Goal: Book appointment/travel/reservation

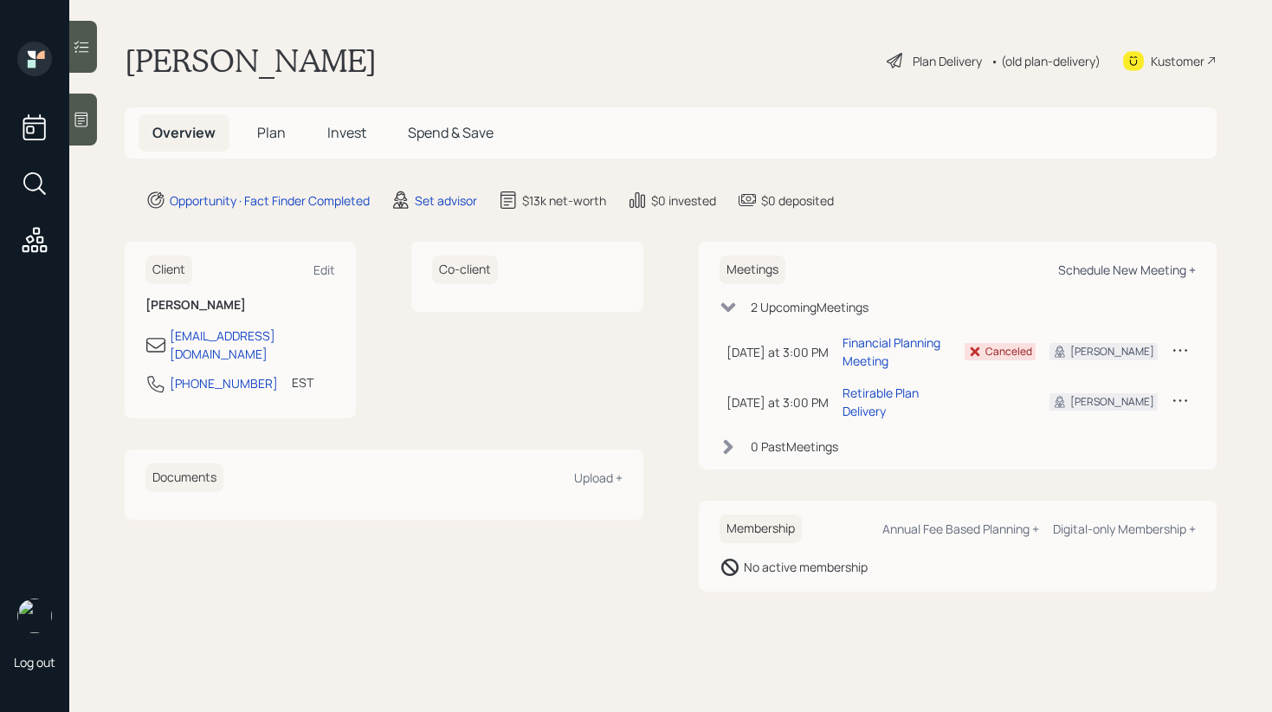
click at [1136, 264] on div "Schedule New Meeting +" at bounding box center [1127, 270] width 138 height 16
select select "round-[PERSON_NAME]"
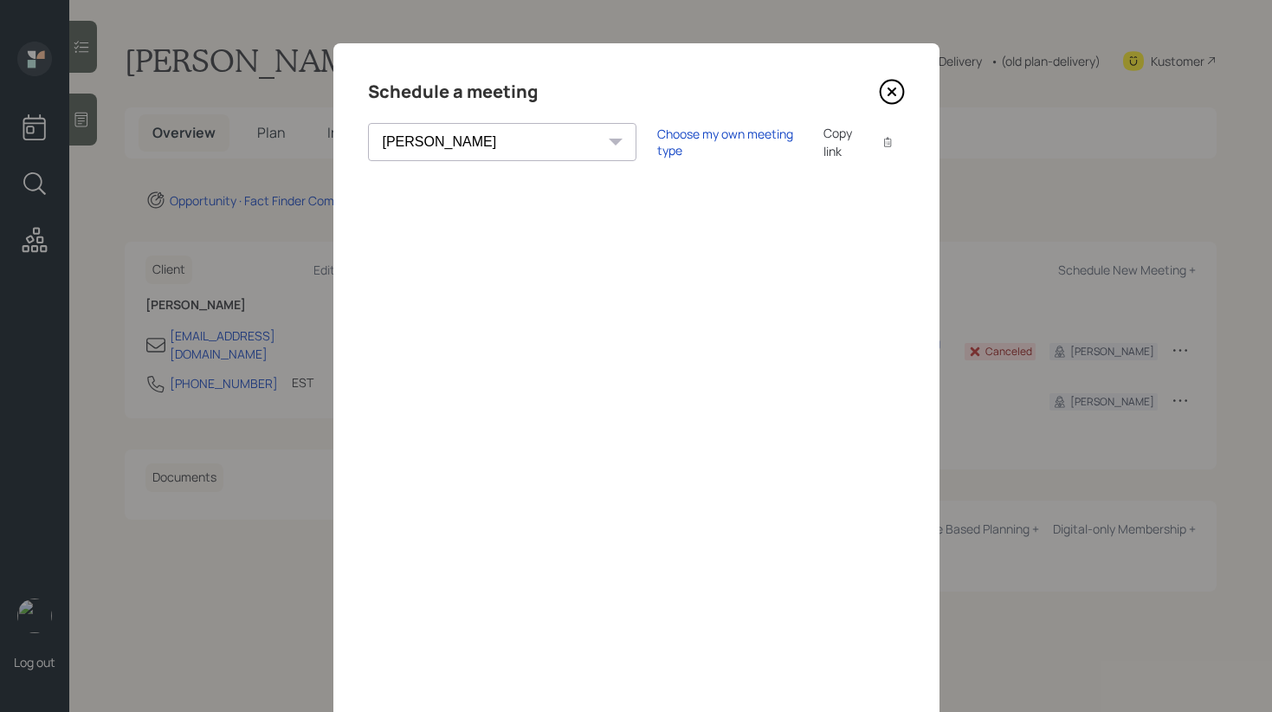
click at [496, 144] on div "[PERSON_NAME] [PERSON_NAME] [PERSON_NAME] [PERSON_NAME] [PERSON_NAME] [PERSON_N…" at bounding box center [502, 142] width 268 height 38
click at [657, 143] on div "Choose my own meeting type" at bounding box center [729, 142] width 145 height 33
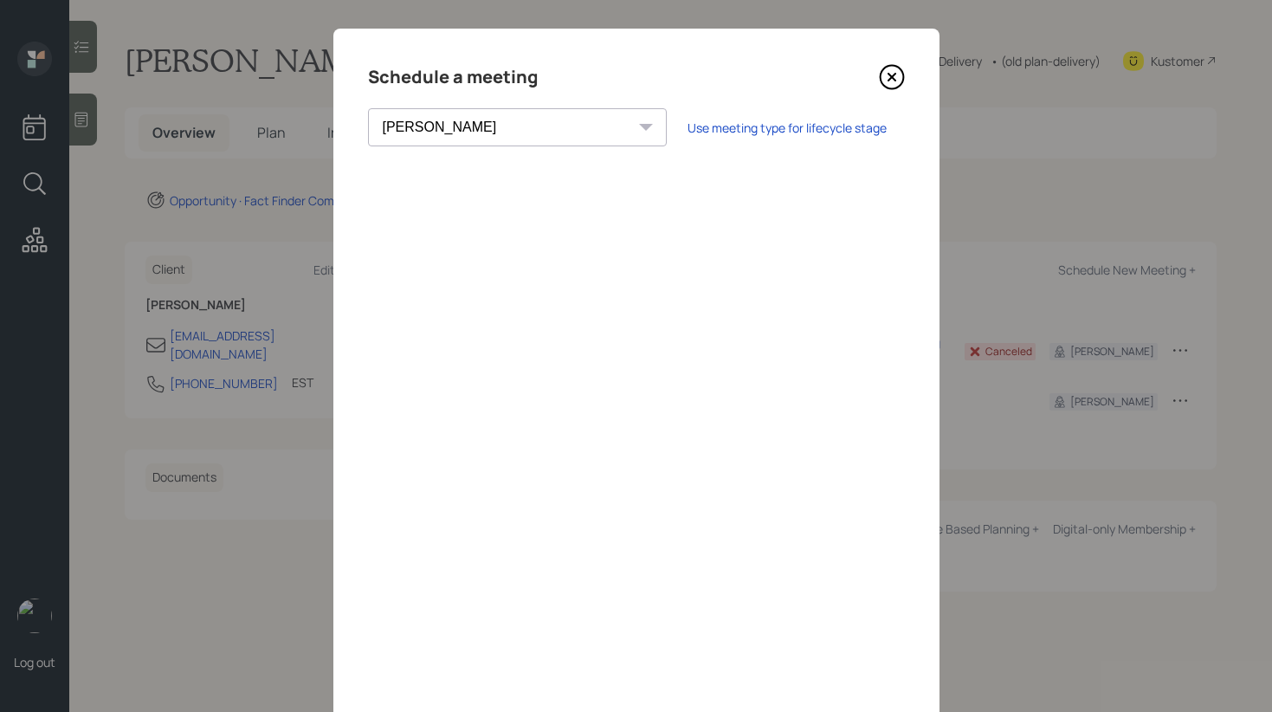
click at [884, 78] on icon at bounding box center [892, 77] width 26 height 26
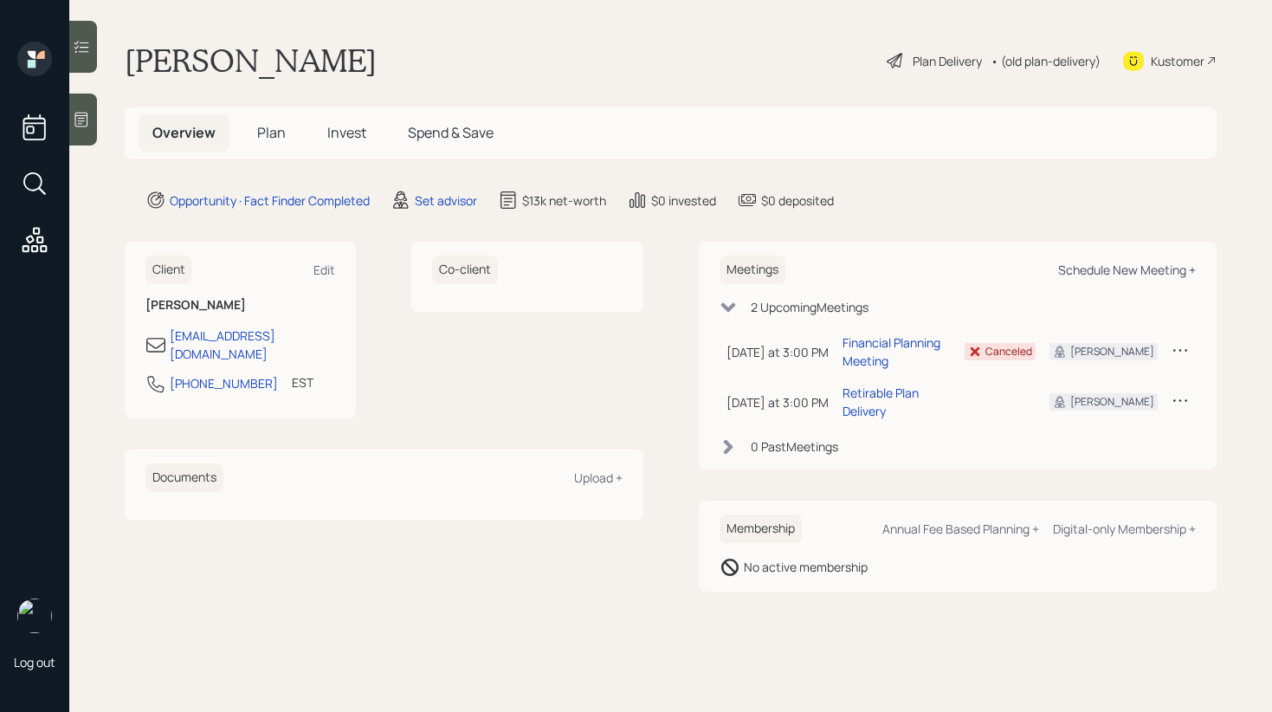
click at [1093, 277] on div "Schedule New Meeting +" at bounding box center [1127, 270] width 138 height 16
select select "round-[PERSON_NAME]"
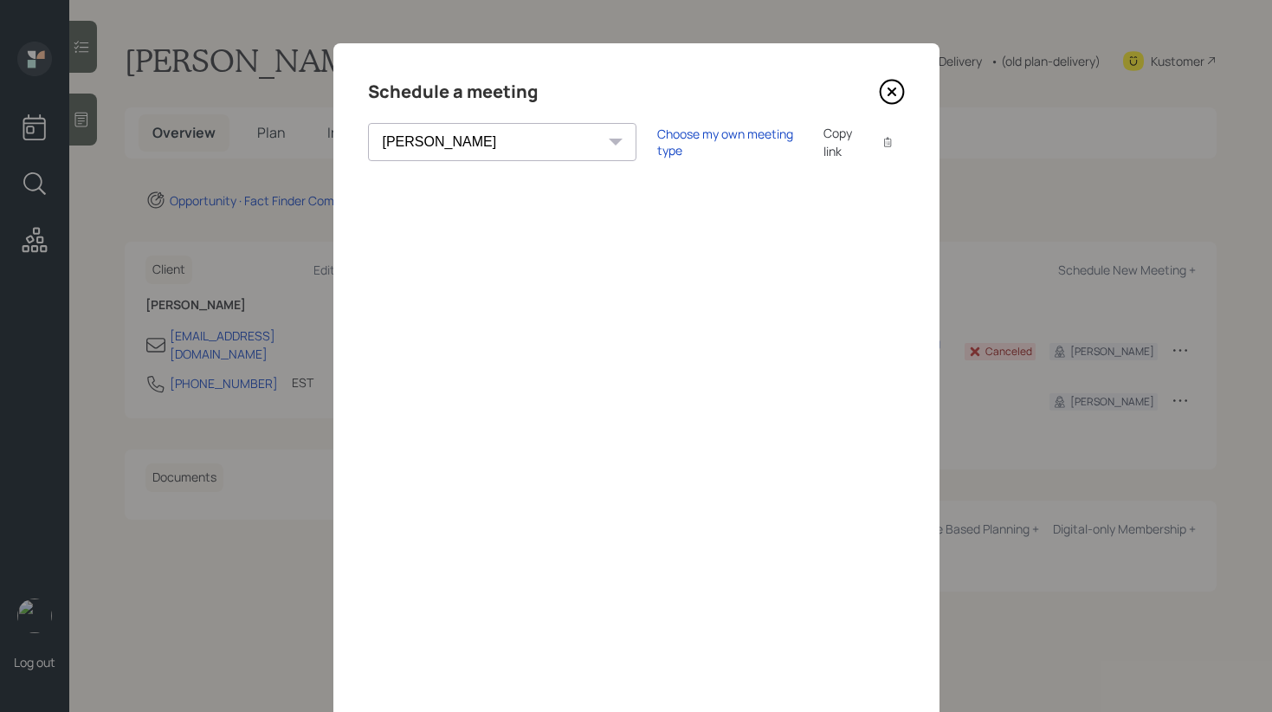
click at [657, 150] on div "Choose my own meeting type Copy link Copy text" at bounding box center [781, 142] width 248 height 36
click at [657, 142] on div "Choose my own meeting type" at bounding box center [729, 142] width 145 height 33
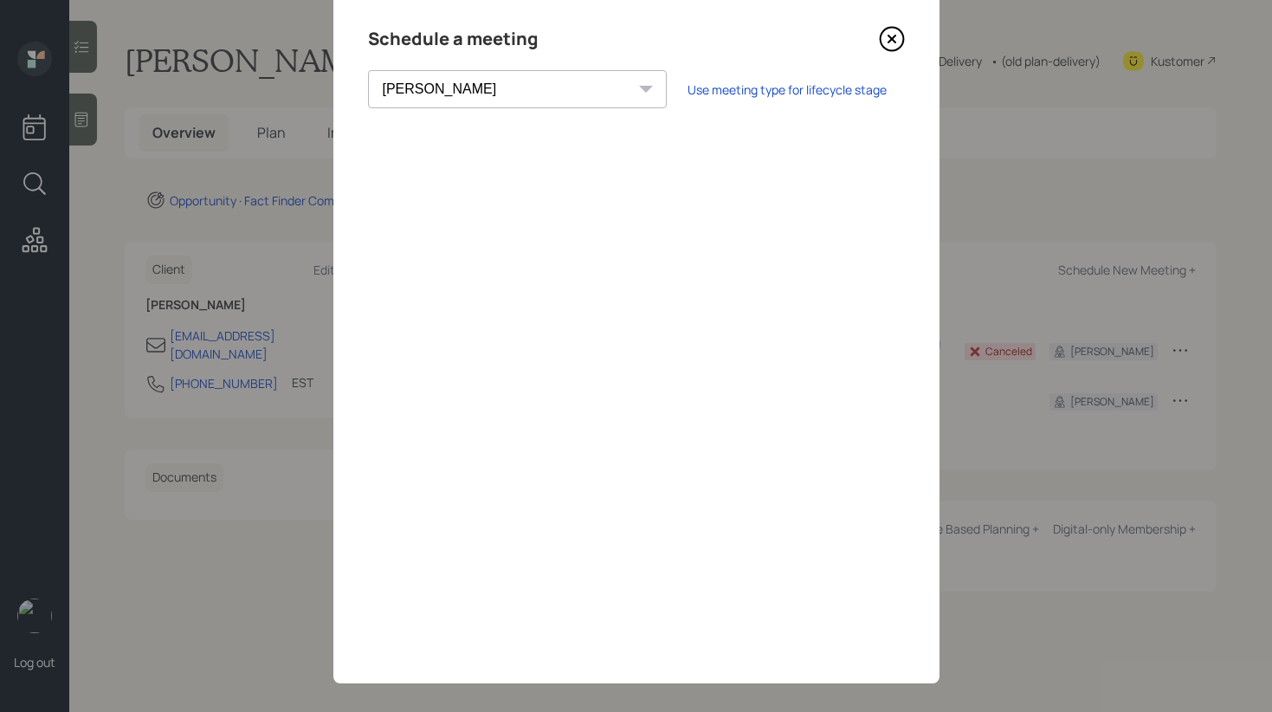
scroll to position [68, 0]
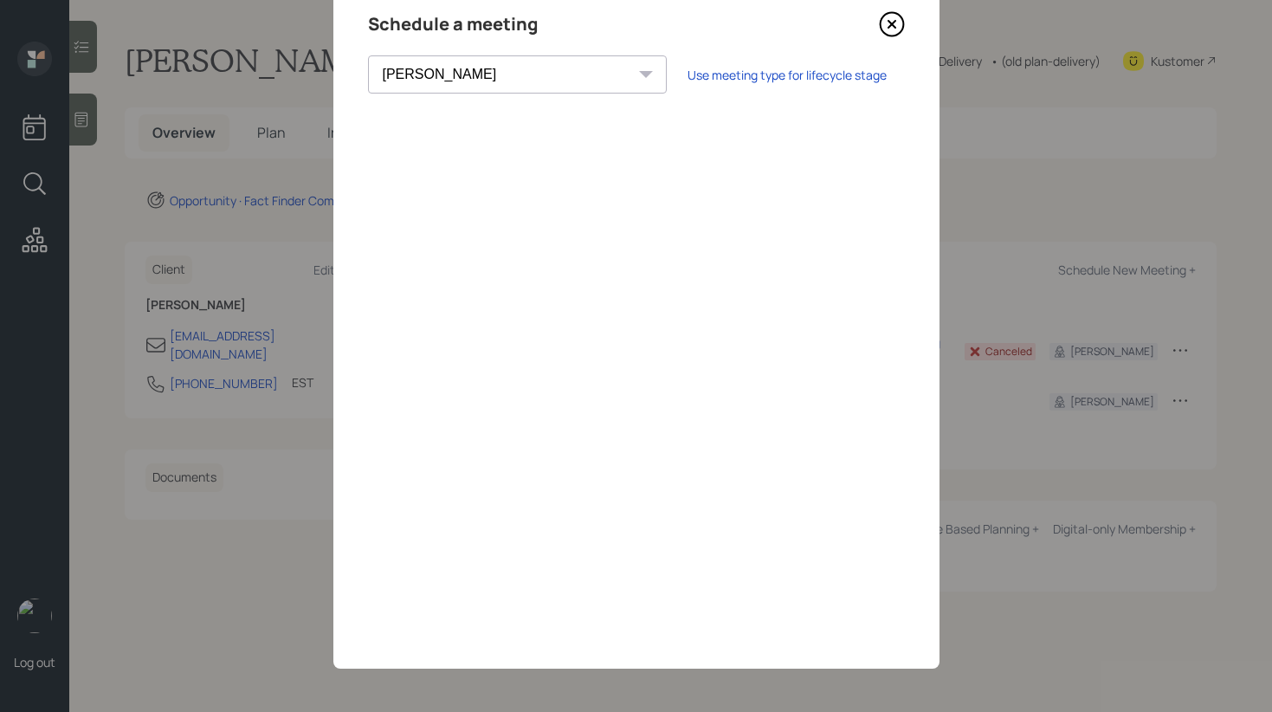
click at [891, 23] on icon at bounding box center [891, 24] width 7 height 7
